Goal: Task Accomplishment & Management: Complete application form

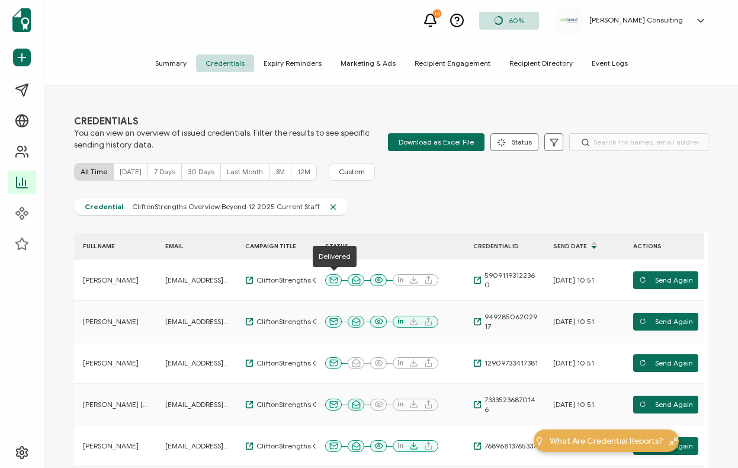
click at [456, 197] on div "CREDENTIALS You can view an overview of issued credentials. Filter the results …" at bounding box center [391, 278] width 694 height 385
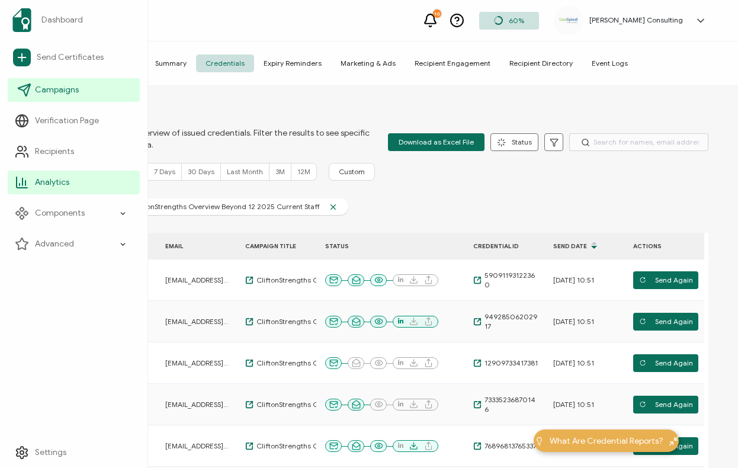
click at [54, 85] on span "Campaigns" at bounding box center [57, 90] width 44 height 12
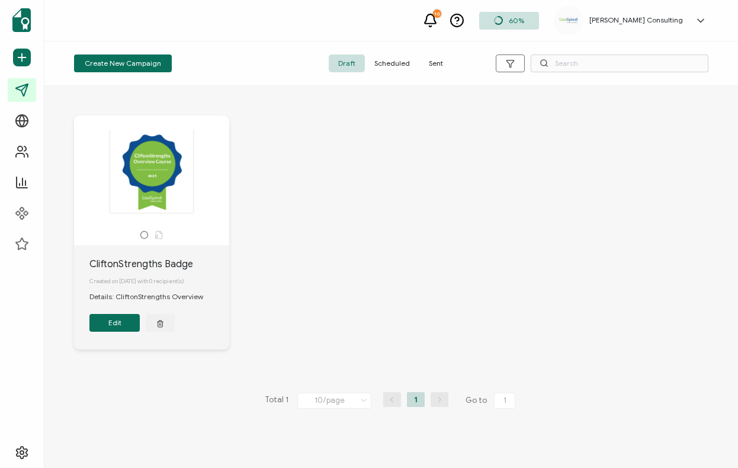
click at [182, 182] on div "2025 2025" at bounding box center [151, 171] width 124 height 84
click at [139, 178] on div "2025 2025" at bounding box center [151, 171] width 124 height 84
click at [136, 67] on span "Create New Campaign" at bounding box center [123, 63] width 76 height 7
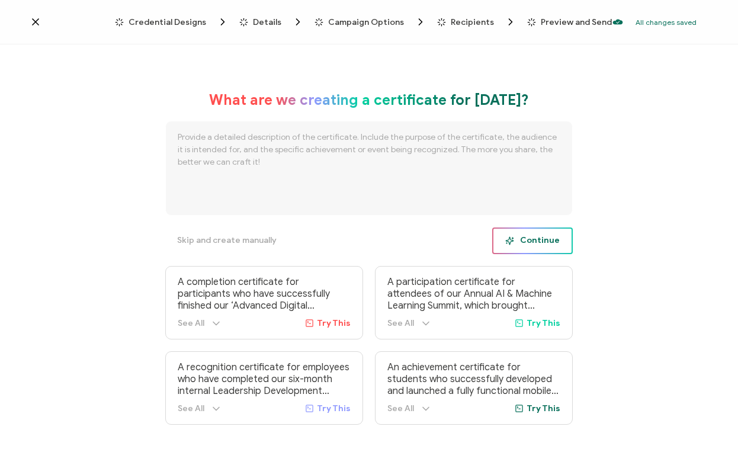
click at [529, 239] on span "Continue" at bounding box center [532, 240] width 55 height 9
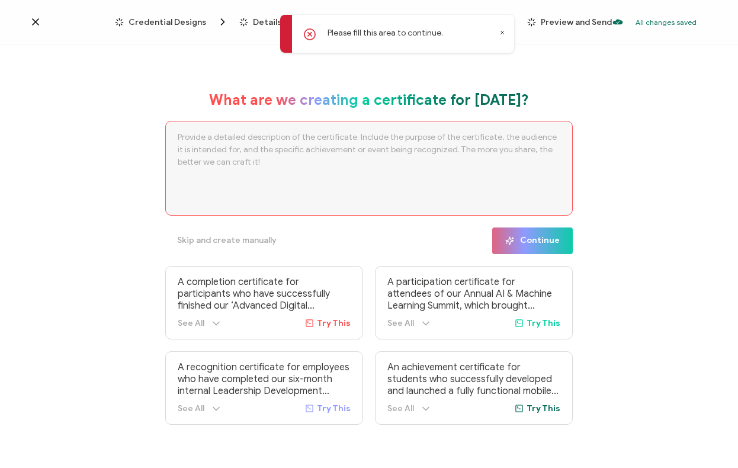
click at [371, 155] on textarea at bounding box center [369, 168] width 408 height 95
click at [502, 31] on icon at bounding box center [502, 33] width 6 height 6
click at [345, 144] on textarea at bounding box center [369, 168] width 408 height 95
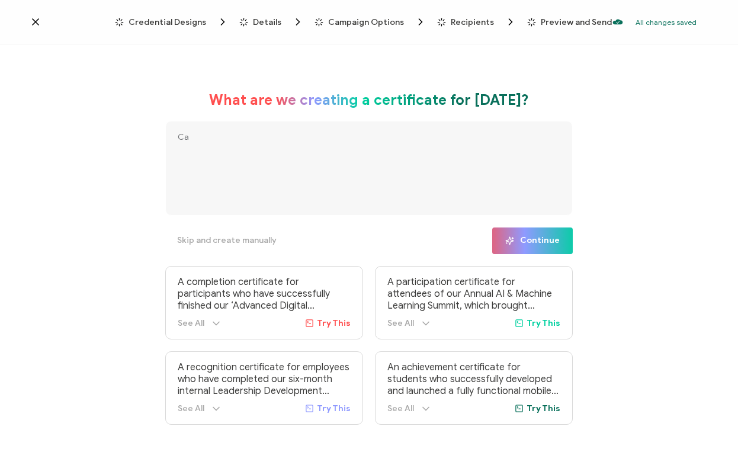
type textarea "C"
type textarea "CCCCO"
click at [528, 254] on button "Continue" at bounding box center [532, 241] width 81 height 27
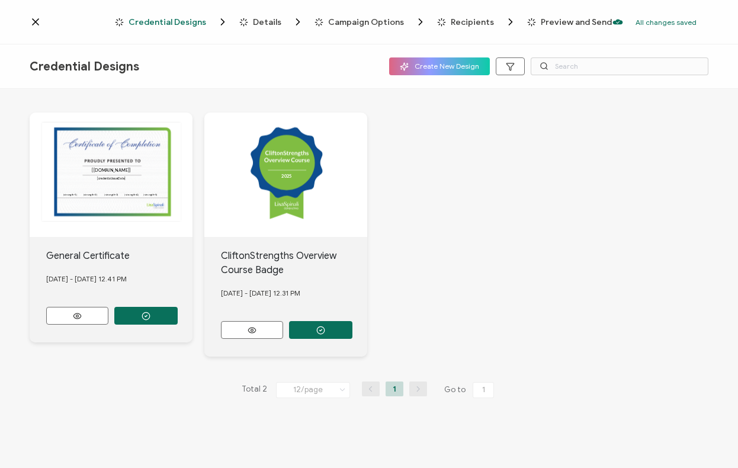
click at [344, 194] on div "2025 2025" at bounding box center [285, 175] width 163 height 124
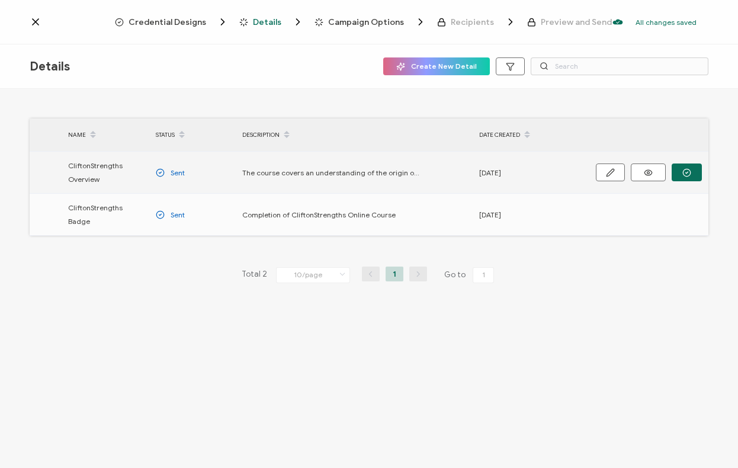
click at [565, 166] on div at bounding box center [634, 172] width 148 height 33
click at [683, 174] on icon "button" at bounding box center [687, 172] width 9 height 9
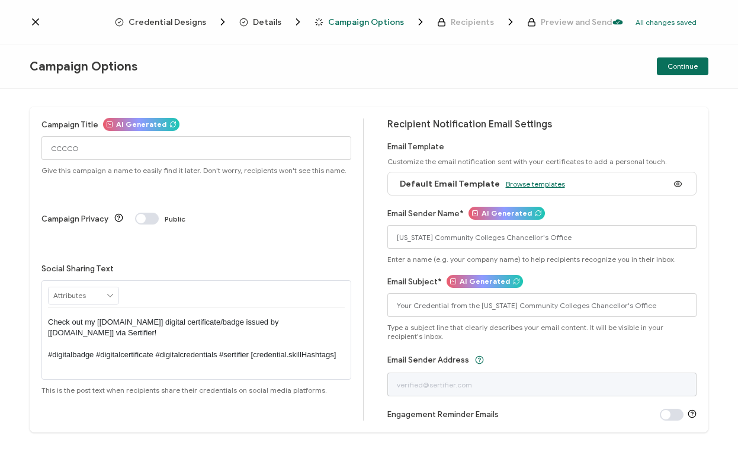
click at [526, 185] on span "Browse templates" at bounding box center [535, 184] width 59 height 9
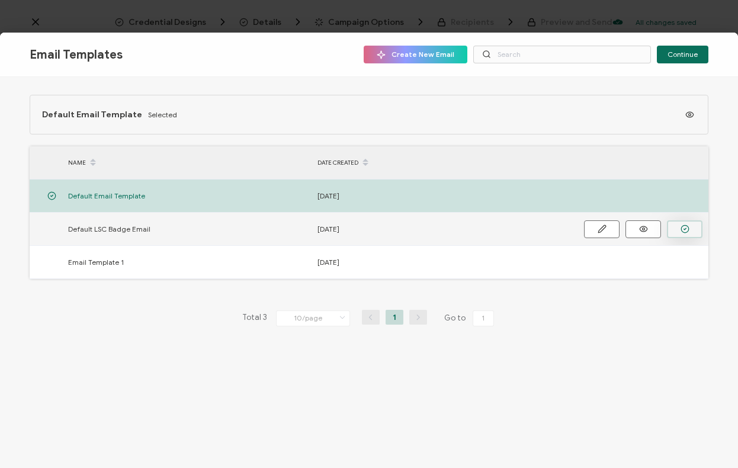
click at [672, 230] on button "button" at bounding box center [685, 229] width 36 height 18
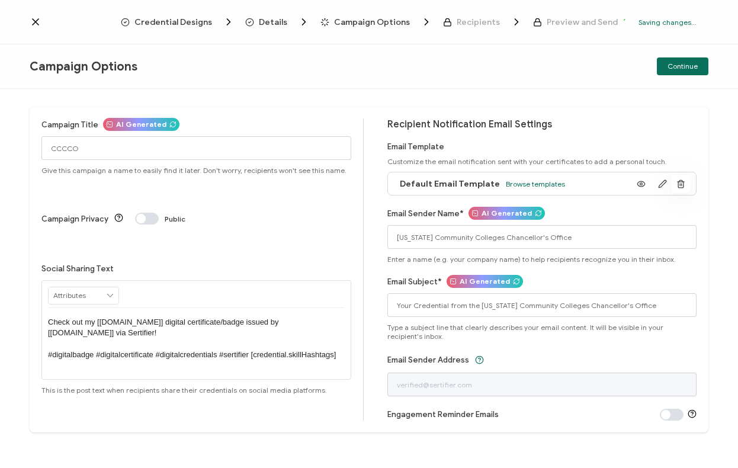
click at [678, 184] on icon "button" at bounding box center [680, 184] width 5 height 6
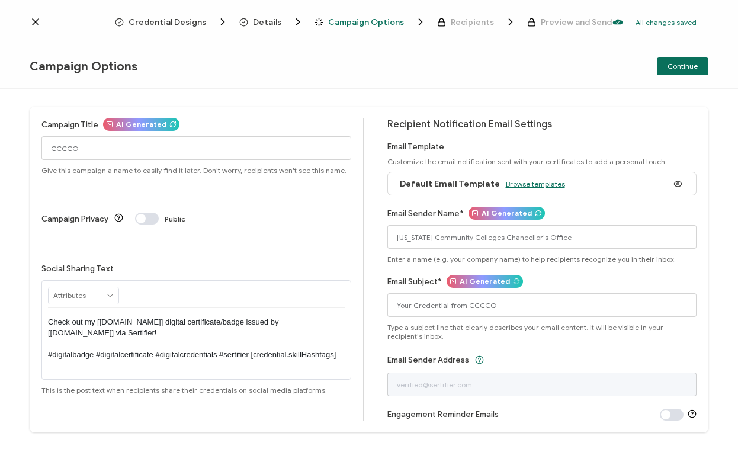
click at [523, 184] on span "Browse templates" at bounding box center [535, 184] width 59 height 9
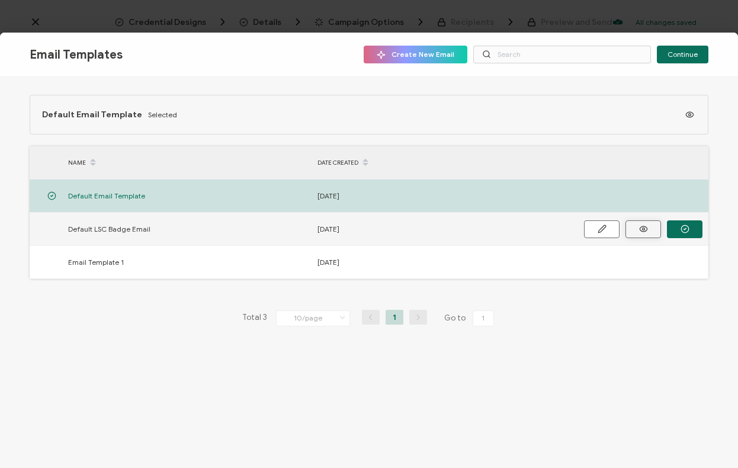
click at [642, 228] on icon "button" at bounding box center [643, 229] width 15 height 9
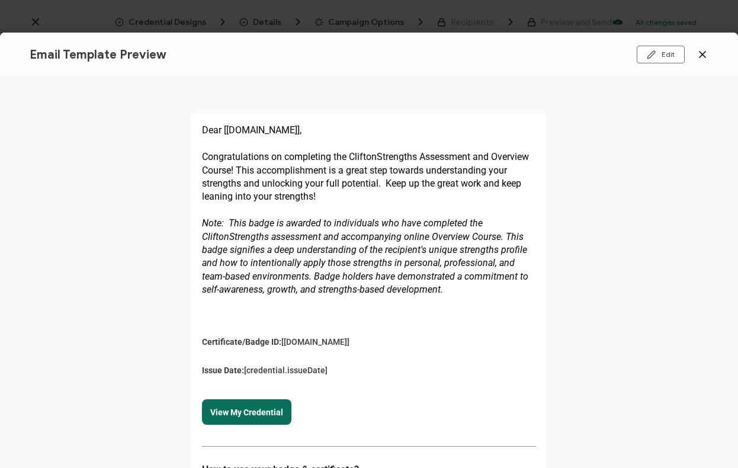
click at [701, 56] on icon at bounding box center [703, 55] width 12 height 12
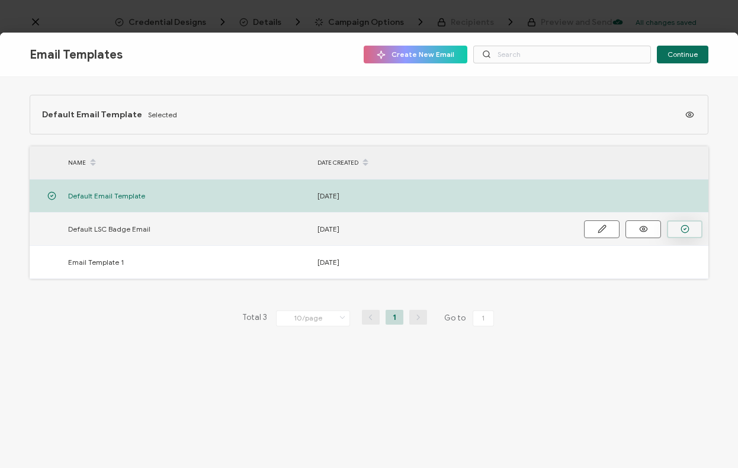
click at [690, 230] on button "button" at bounding box center [685, 229] width 36 height 18
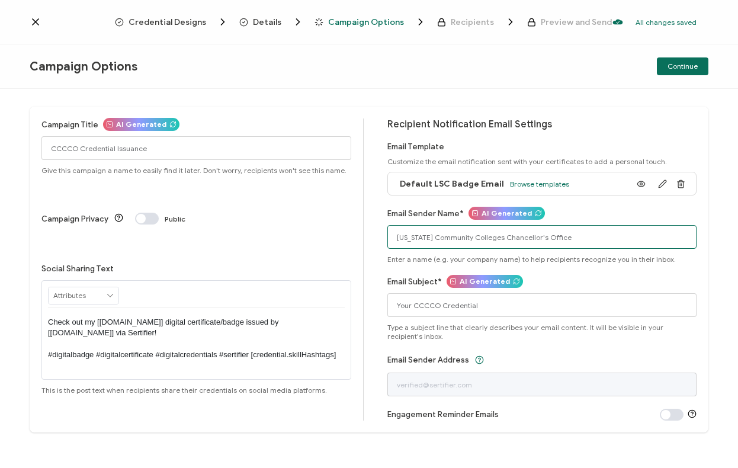
click at [560, 236] on input "[US_STATE] Community Colleges Chancellor's Office" at bounding box center [542, 237] width 310 height 24
drag, startPoint x: 569, startPoint y: 238, endPoint x: 373, endPoint y: 233, distance: 196.2
click at [373, 233] on div "Campaign Title AI Generated CCCCO Credential Issuance Give this campaign a name…" at bounding box center [369, 270] width 679 height 326
type input "[PERSON_NAME] Consulting"
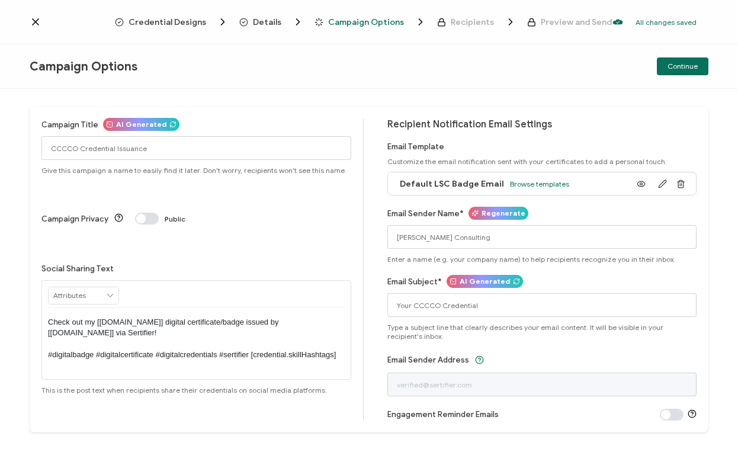
click at [550, 277] on div "Email Subject* AI Generated Your CCCCO Credential Type a subject line that clea…" at bounding box center [542, 307] width 310 height 65
click at [435, 307] on input "Your CCCCO Credential" at bounding box center [542, 305] width 310 height 24
drag, startPoint x: 492, startPoint y: 304, endPoint x: 376, endPoint y: 303, distance: 116.1
click at [376, 303] on div "Campaign Title AI Generated CCCCO Credential Issuance Give this campaign a name…" at bounding box center [369, 270] width 679 height 326
paste input "Congratulations - Your CliftonStrengths Overview Course Badge"
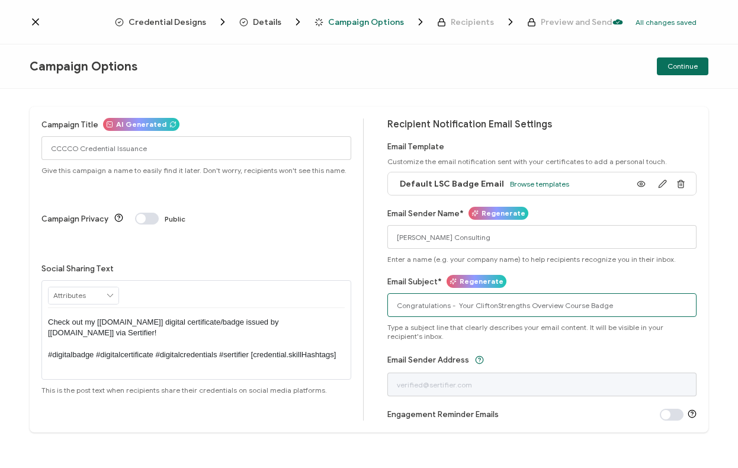
scroll to position [6, 0]
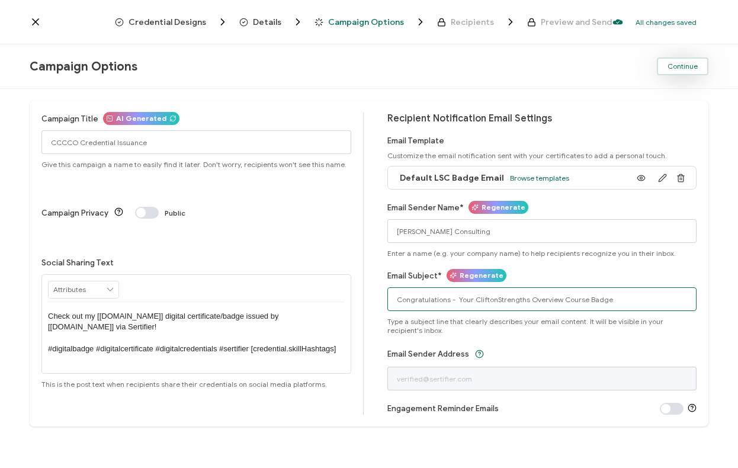
type input "Congratulations - Your CliftonStrengths Overview Course Badge"
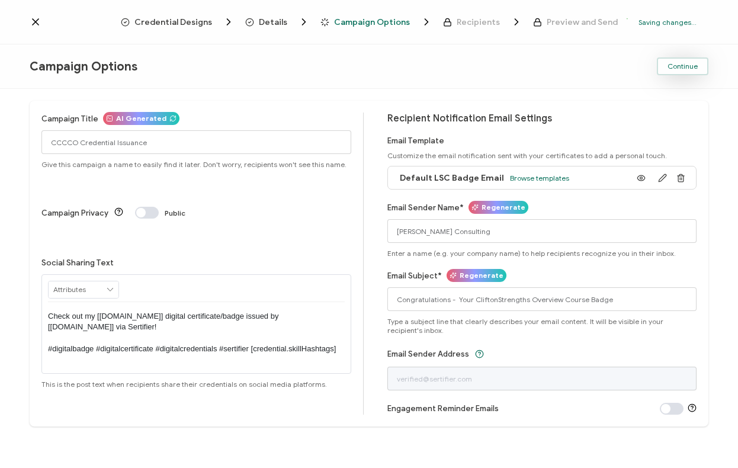
click at [688, 69] on span "Continue" at bounding box center [683, 66] width 30 height 7
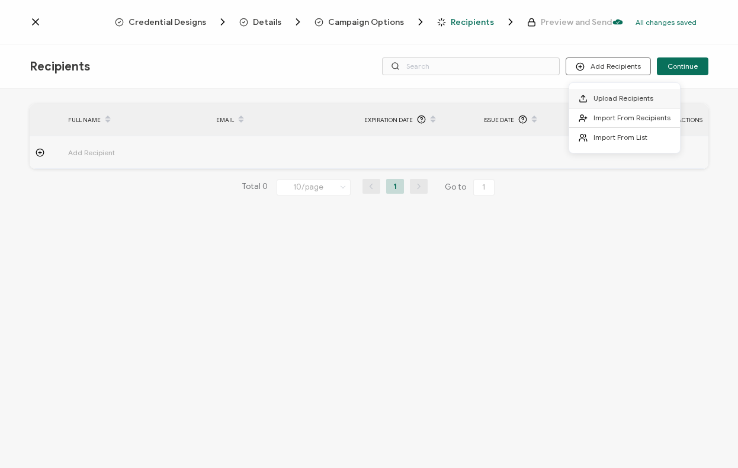
click at [610, 98] on span "Upload Recipients" at bounding box center [624, 98] width 60 height 9
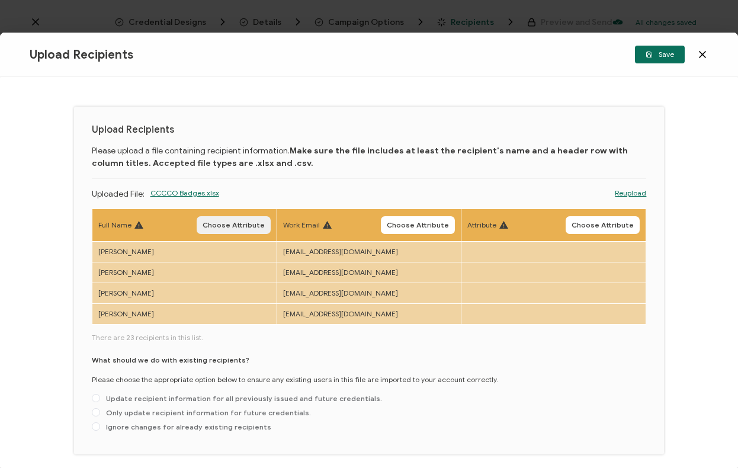
click at [246, 227] on span "Choose Attribute" at bounding box center [234, 225] width 62 height 7
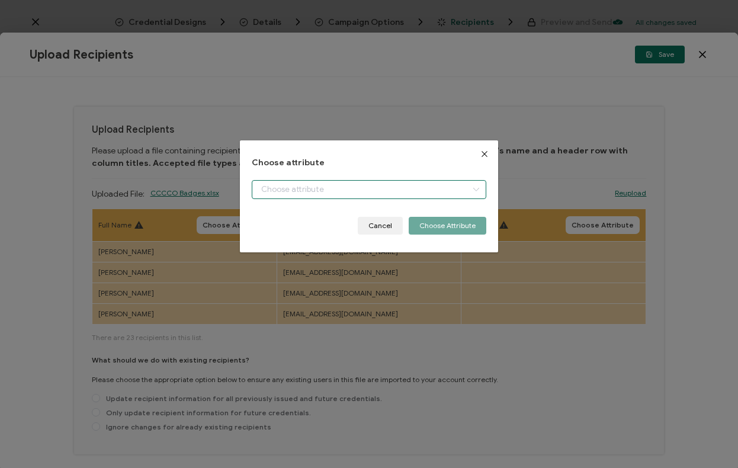
click at [310, 190] on input "dialog" at bounding box center [369, 189] width 235 height 19
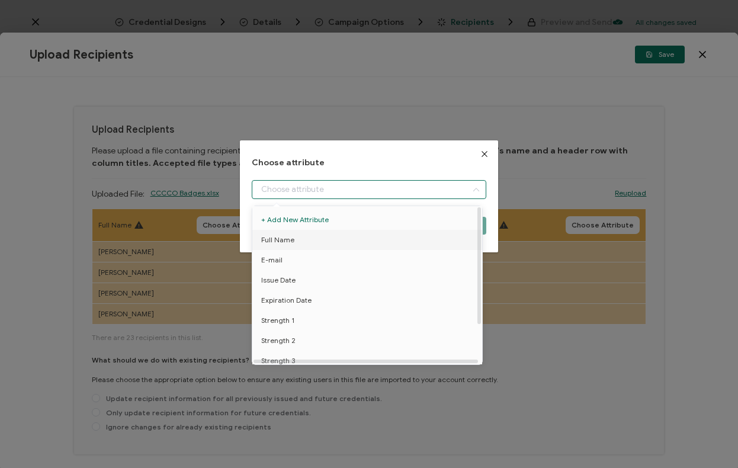
click at [286, 235] on span "Full Name" at bounding box center [277, 240] width 33 height 20
type input "Full Name"
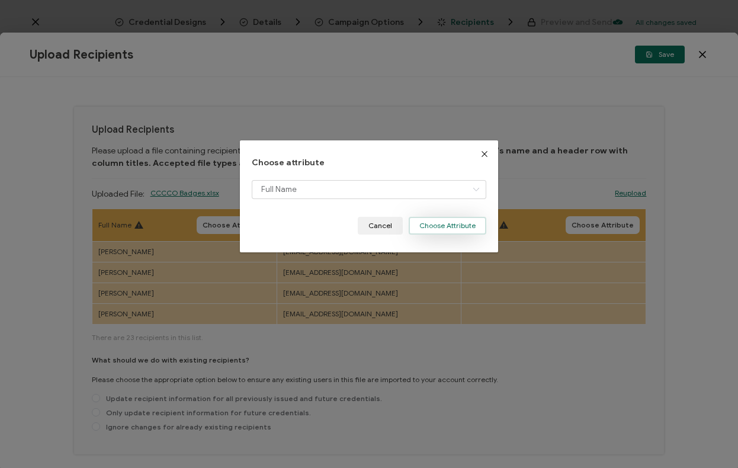
click at [452, 228] on button "Choose Attribute" at bounding box center [448, 226] width 78 height 18
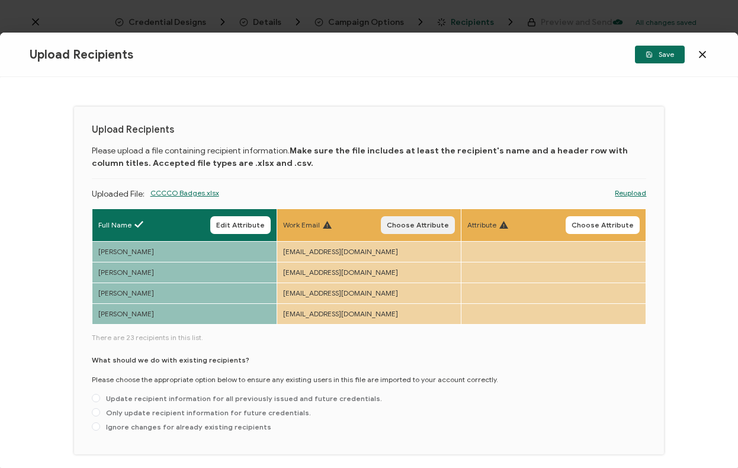
click at [431, 227] on span "Choose Attribute" at bounding box center [418, 225] width 62 height 7
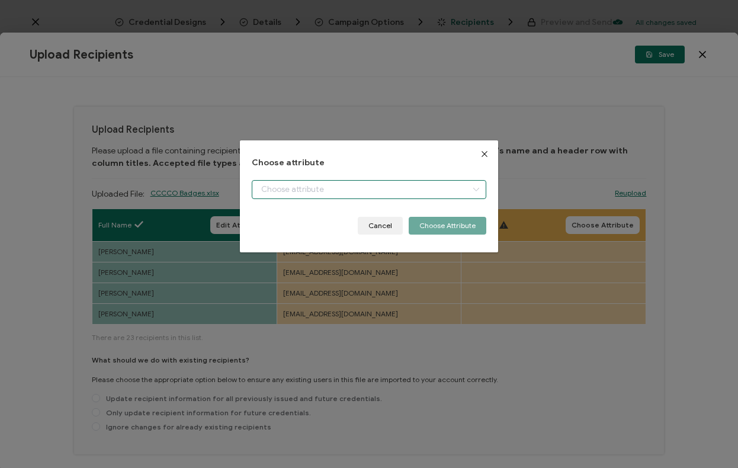
click at [400, 196] on input "dialog" at bounding box center [369, 189] width 235 height 19
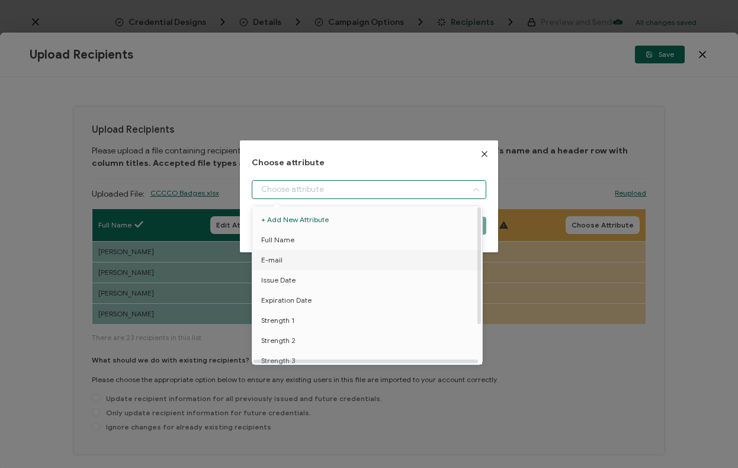
click at [342, 261] on li "E-mail" at bounding box center [369, 260] width 240 height 20
type input "E-mail"
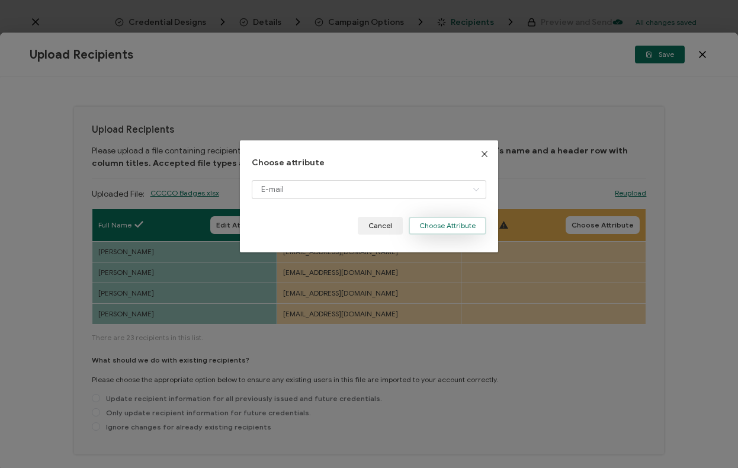
click at [435, 229] on button "Choose Attribute" at bounding box center [448, 226] width 78 height 18
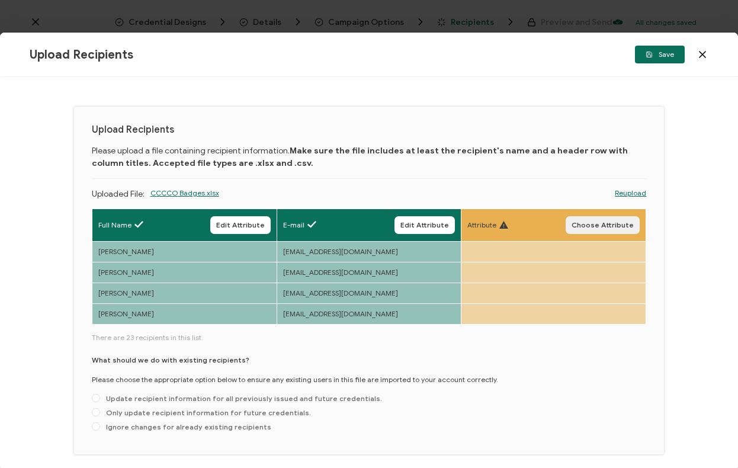
click at [588, 228] on span "Choose Attribute" at bounding box center [603, 225] width 62 height 7
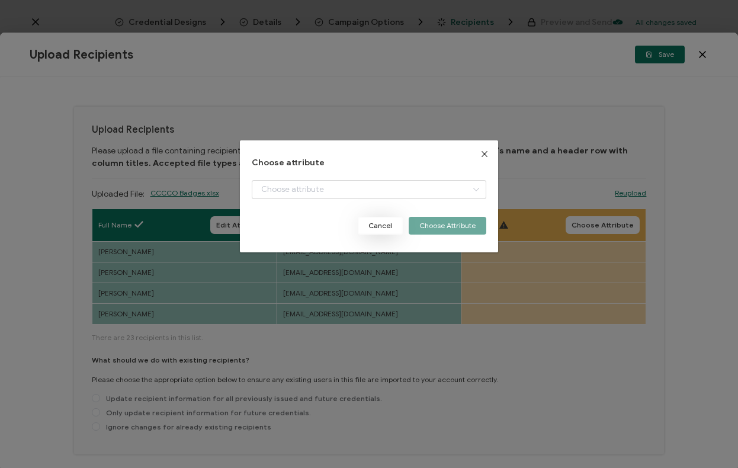
click at [362, 228] on button "Cancel" at bounding box center [380, 226] width 45 height 18
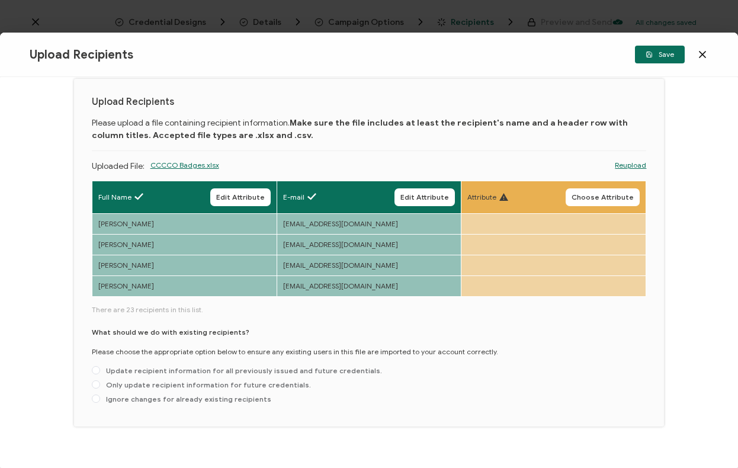
scroll to position [46, 0]
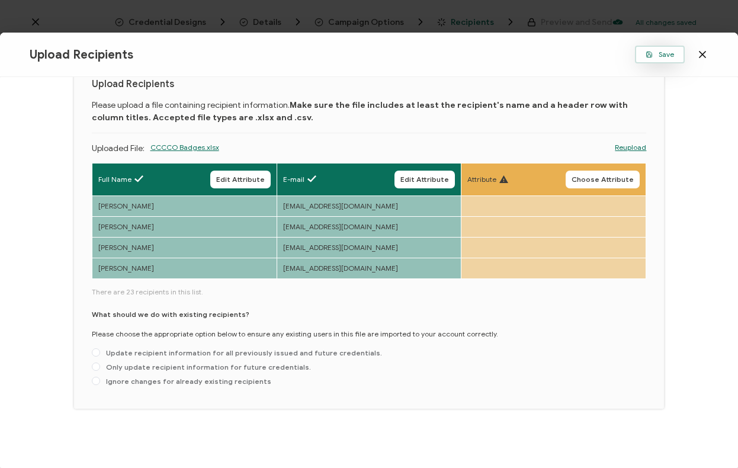
click at [655, 58] on button "Save" at bounding box center [660, 55] width 50 height 18
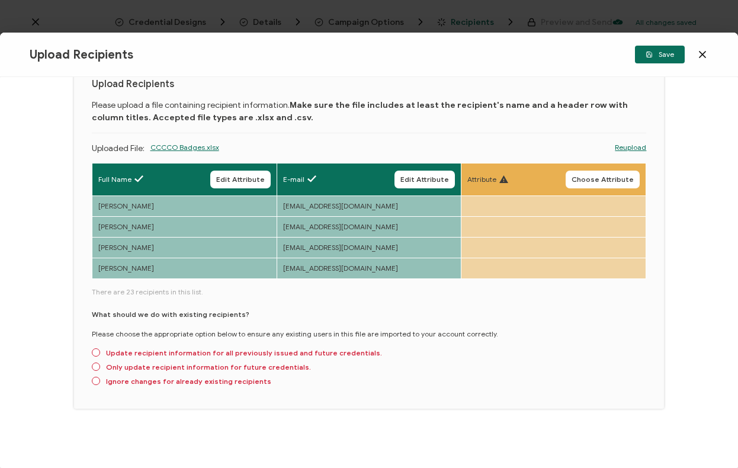
click at [618, 147] on link "Reupload" at bounding box center [630, 147] width 31 height 11
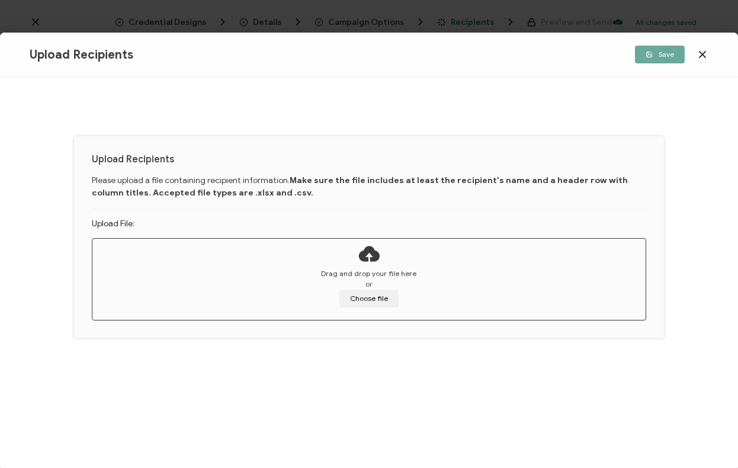
scroll to position [0, 0]
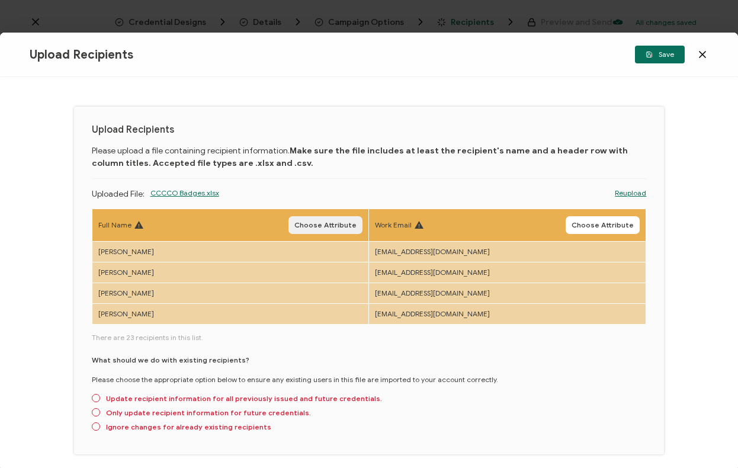
click at [331, 223] on span "Choose Attribute" at bounding box center [325, 225] width 62 height 7
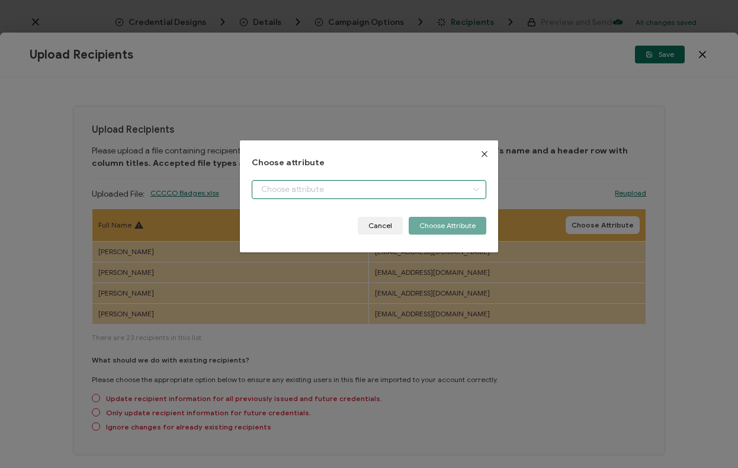
click at [338, 191] on input "dialog" at bounding box center [369, 189] width 235 height 19
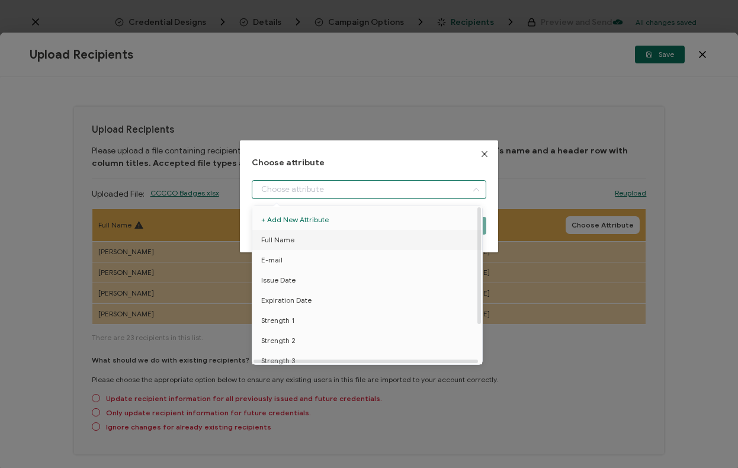
click at [300, 241] on li "Full Name" at bounding box center [369, 240] width 240 height 20
type input "Full Name"
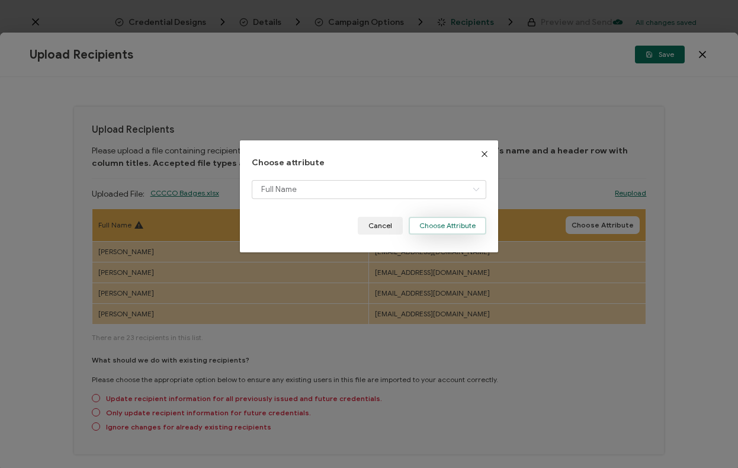
click at [447, 228] on button "Choose Attribute" at bounding box center [448, 226] width 78 height 18
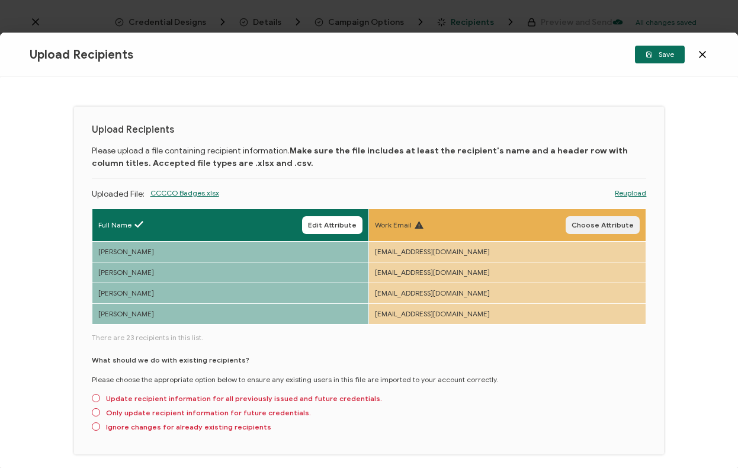
click at [593, 232] on button "Choose Attribute" at bounding box center [603, 225] width 74 height 18
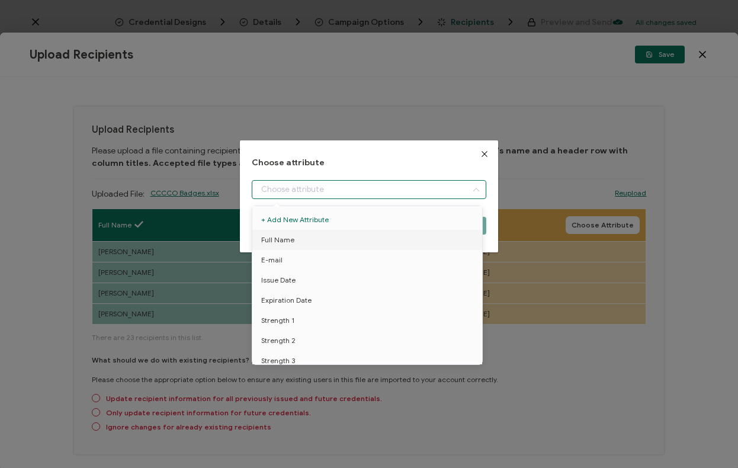
click at [427, 191] on input "dialog" at bounding box center [369, 189] width 235 height 19
click at [353, 261] on li "E-mail" at bounding box center [369, 260] width 240 height 20
type input "E-mail"
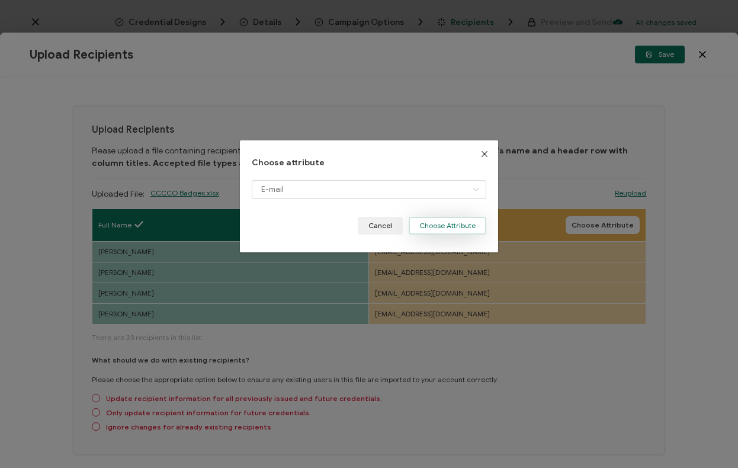
click at [446, 228] on button "Choose Attribute" at bounding box center [448, 226] width 78 height 18
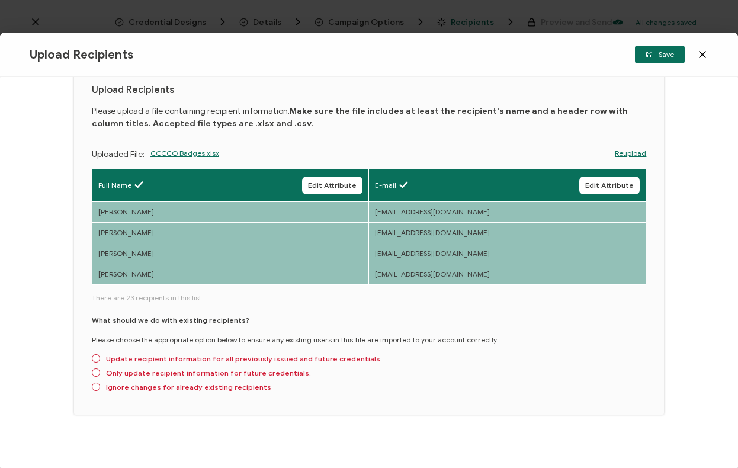
scroll to position [46, 0]
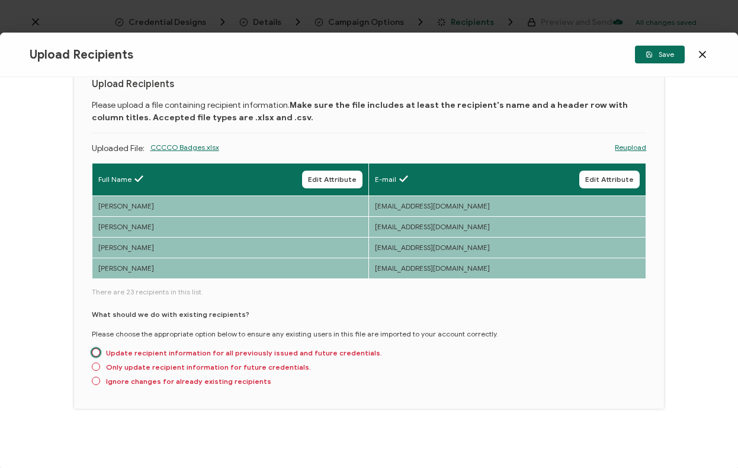
click at [165, 354] on span "Update recipient information for all previously issued and future credentials." at bounding box center [241, 352] width 282 height 9
click at [100, 354] on input "Update recipient information for all previously issued and future credentials." at bounding box center [96, 352] width 8 height 9
radio input "true"
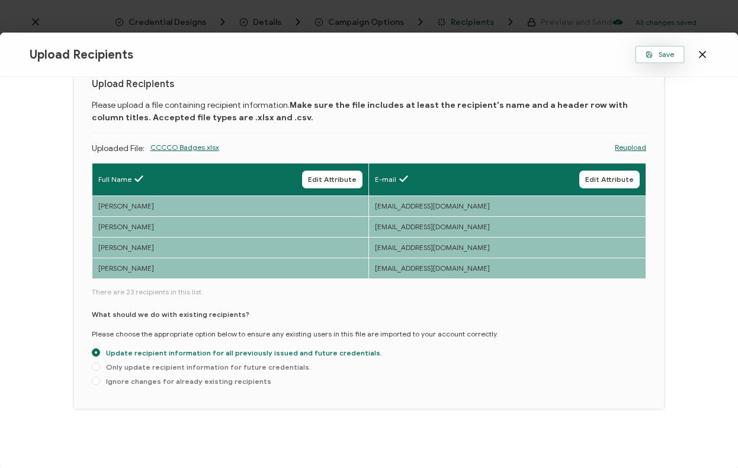
click at [658, 57] on span "Save" at bounding box center [660, 54] width 28 height 7
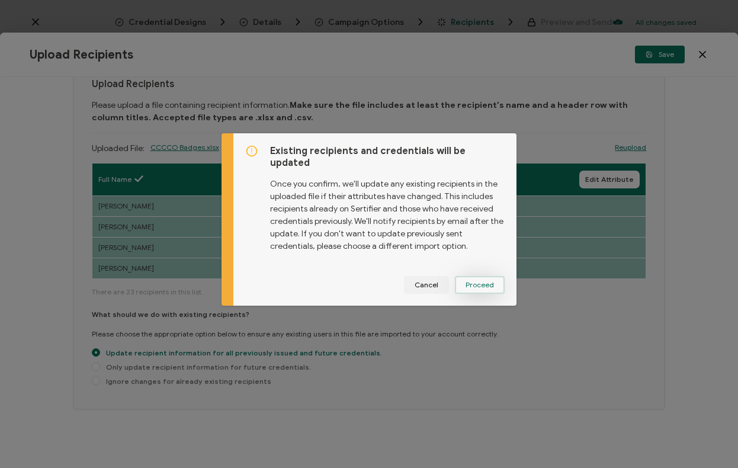
click at [466, 281] on span "Proceed" at bounding box center [480, 284] width 28 height 7
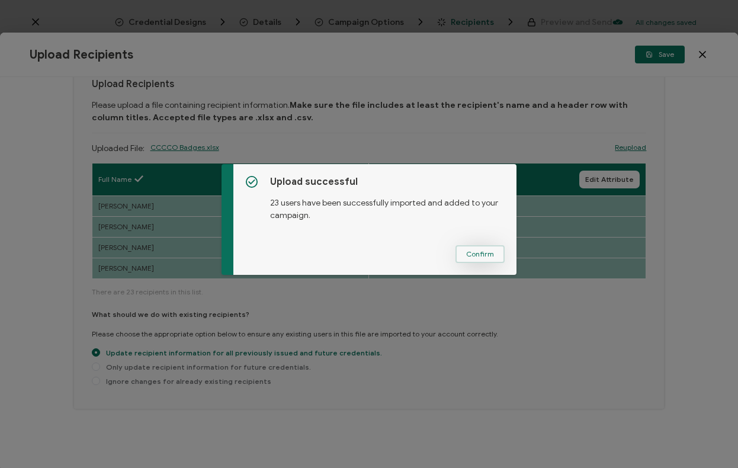
click at [480, 254] on span "Confirm" at bounding box center [480, 254] width 28 height 7
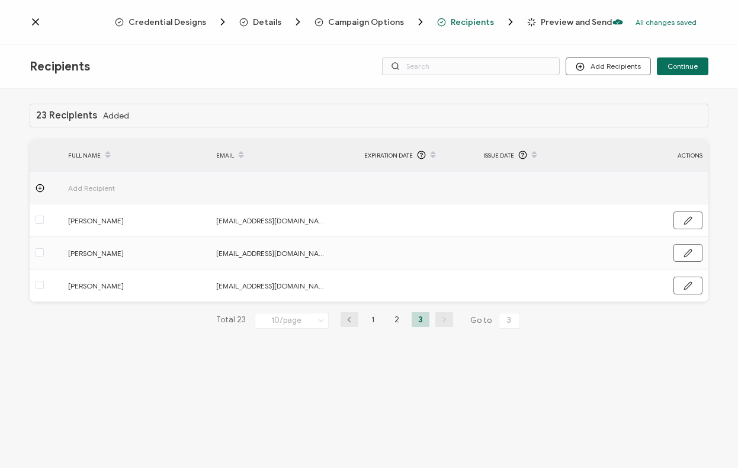
click at [323, 321] on icon at bounding box center [321, 320] width 12 height 13
click at [297, 406] on li "100/page" at bounding box center [295, 410] width 83 height 20
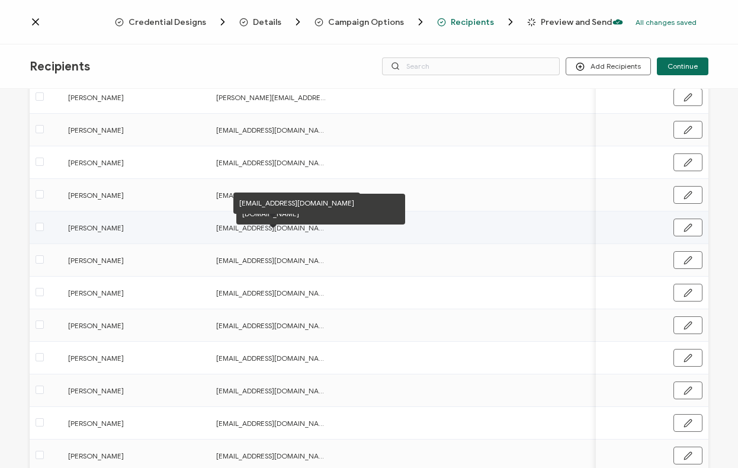
scroll to position [0, 0]
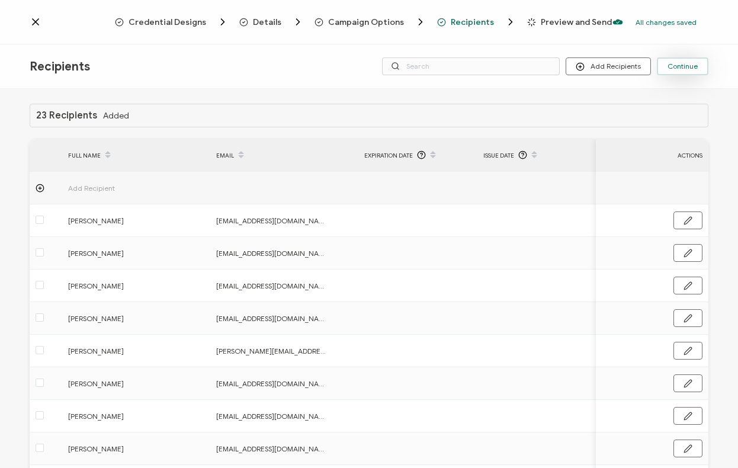
click at [697, 70] on span "Continue" at bounding box center [683, 66] width 30 height 7
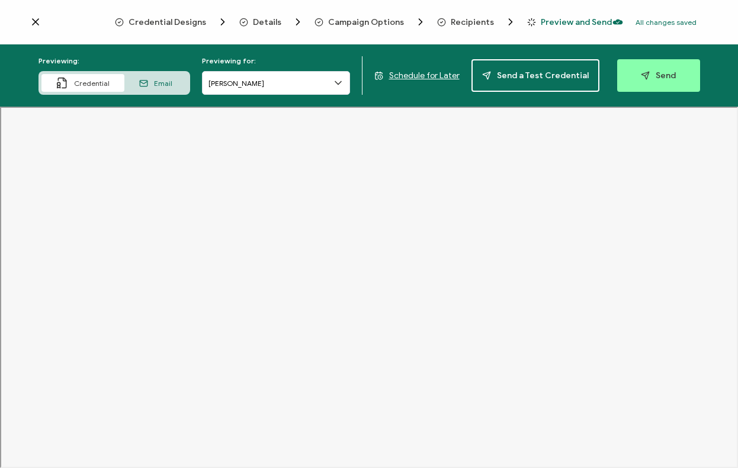
click at [158, 85] on span "Email" at bounding box center [163, 83] width 18 height 9
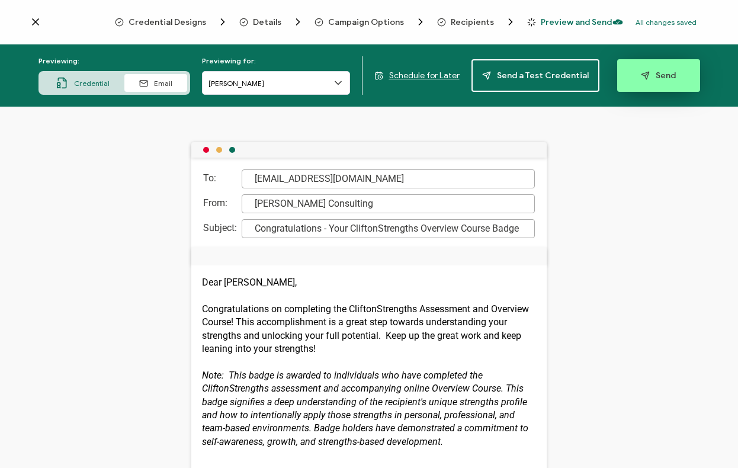
click at [655, 80] on span "Send" at bounding box center [658, 75] width 35 height 9
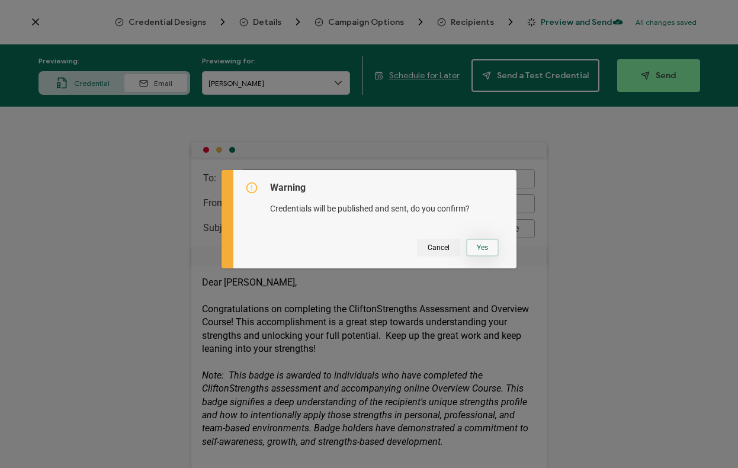
click at [479, 244] on button "Yes" at bounding box center [482, 248] width 33 height 18
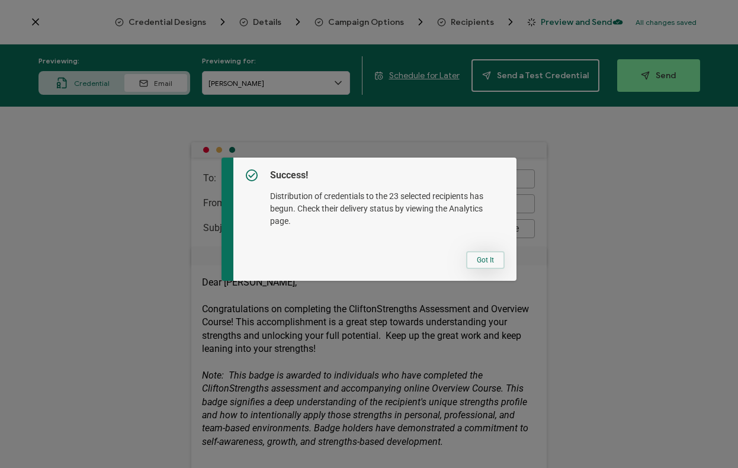
click at [486, 259] on button "Got It" at bounding box center [485, 260] width 39 height 18
